Goal: Check status

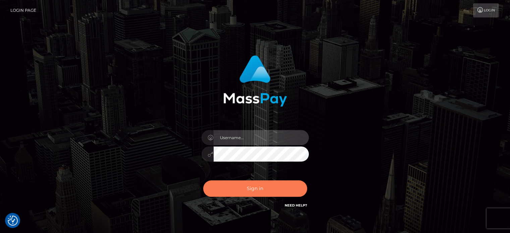
type input "[PERSON_NAME].xcite"
click at [262, 190] on button "Sign in" at bounding box center [255, 188] width 104 height 16
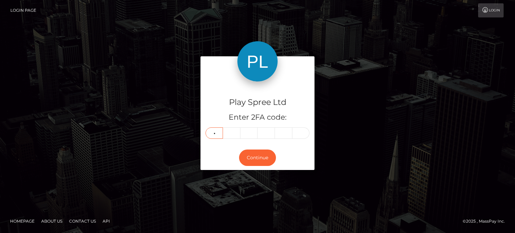
type input "8"
type input "3"
type input "4"
type input "7"
type input "2"
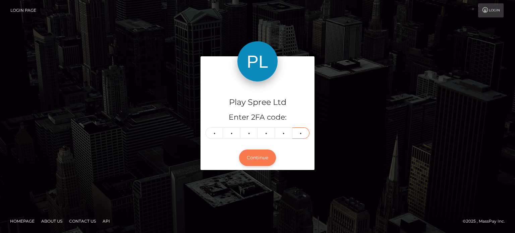
type input "6"
click at [260, 160] on button "Continue" at bounding box center [257, 158] width 37 height 16
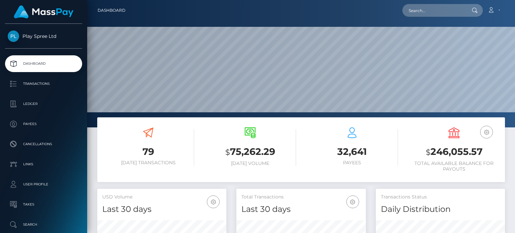
scroll to position [119, 129]
click at [420, 10] on input "text" at bounding box center [434, 10] width 63 height 13
paste input "990835"
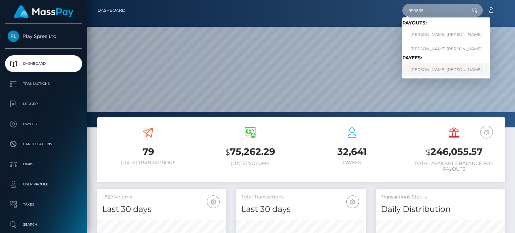
type input "990835"
click at [440, 70] on link "OLIVIA MARGARET MERRILL" at bounding box center [447, 69] width 88 height 12
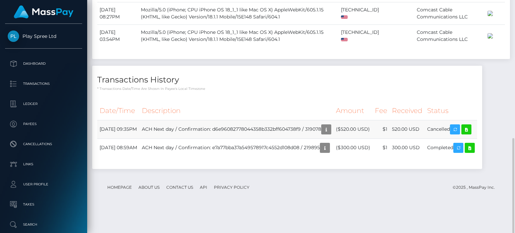
scroll to position [81, 129]
